Goal: Task Accomplishment & Management: Manage account settings

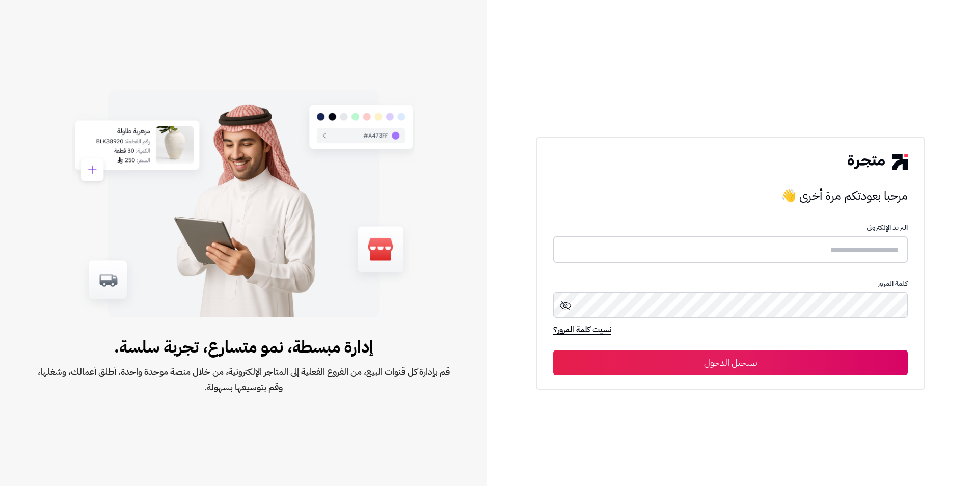
type input "**********"
click at [691, 356] on button "تسجيل الدخول" at bounding box center [730, 362] width 355 height 25
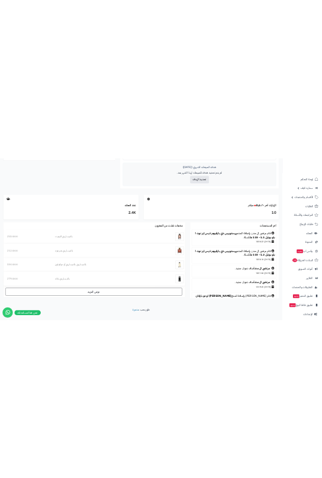
scroll to position [447, 0]
